Goal: Obtain resource: Download file/media

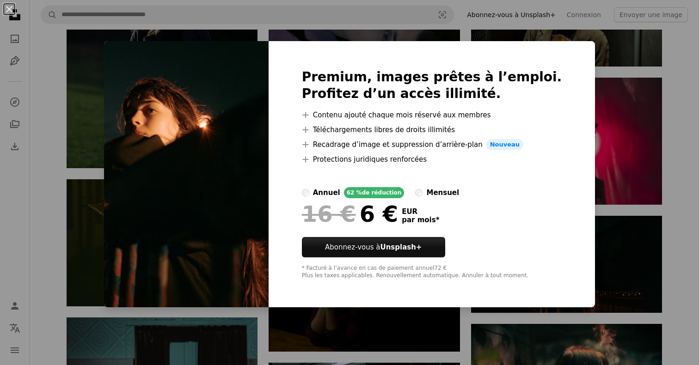
click at [586, 148] on div "An X shape Premium, images prêtes à l’emploi. Profitez d’un accès illimité. A p…" at bounding box center [349, 182] width 699 height 365
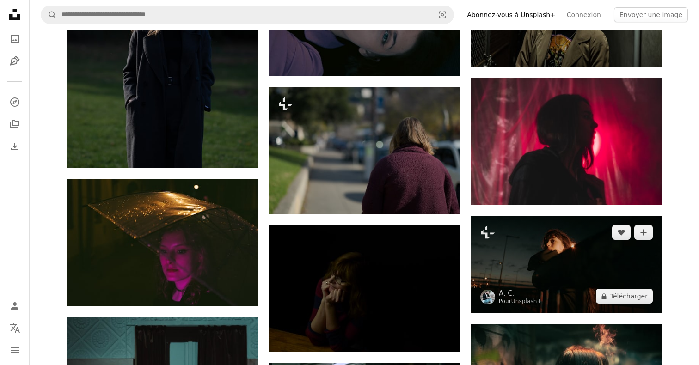
click at [582, 216] on img at bounding box center [566, 264] width 191 height 97
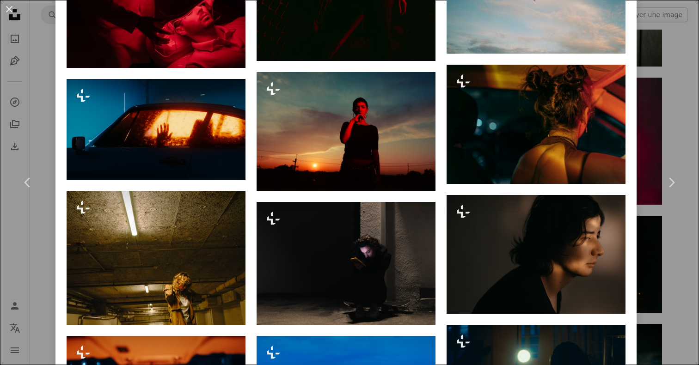
scroll to position [1687, 0]
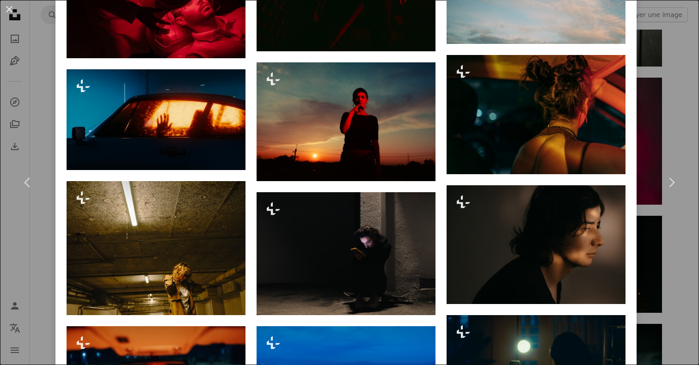
click at [31, 100] on div "An X shape Chevron left Chevron right A. C. Pour Unsplash+ A heart A plus sign …" at bounding box center [349, 182] width 699 height 365
